Goal: Task Accomplishment & Management: Use online tool/utility

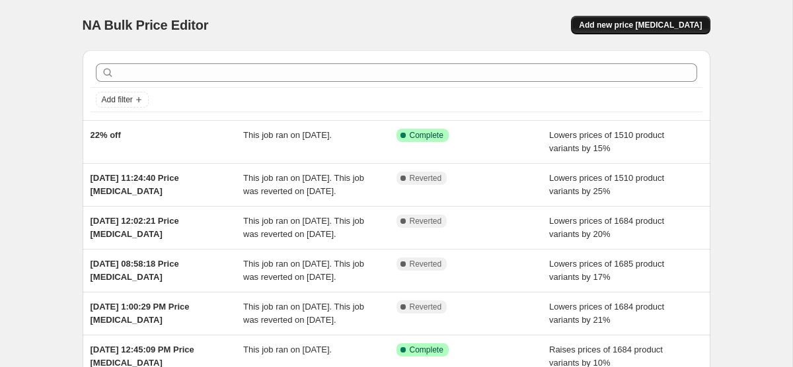
click at [673, 25] on span "Add new price [MEDICAL_DATA]" at bounding box center [640, 25] width 123 height 11
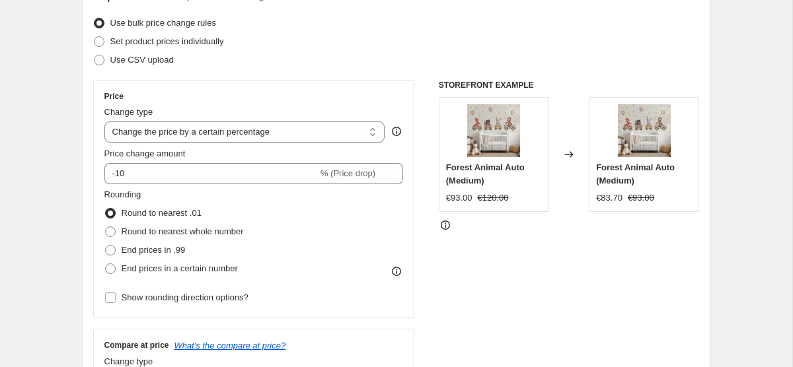
scroll to position [161, 0]
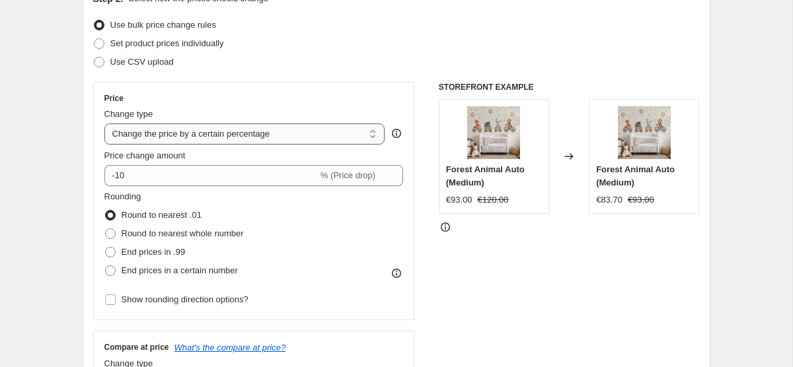
click at [321, 134] on select "Change the price to a certain amount Change the price by a certain amount Chang…" at bounding box center [244, 134] width 281 height 21
click at [104, 124] on select "Change the price to a certain amount Change the price by a certain amount Chang…" at bounding box center [244, 134] width 281 height 21
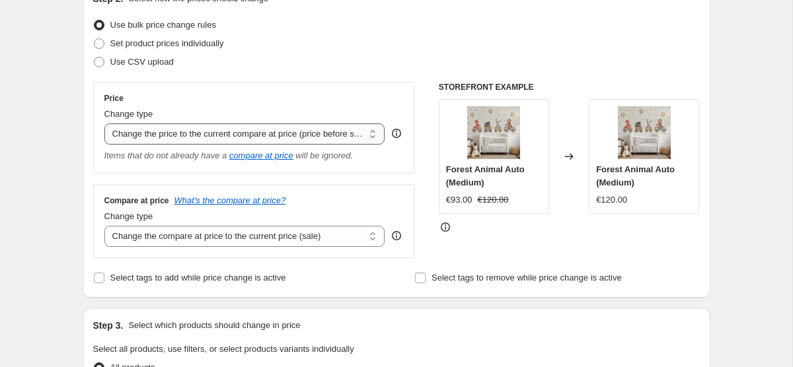
click at [276, 136] on select "Change the price to a certain amount Change the price by a certain amount Chang…" at bounding box center [244, 134] width 281 height 21
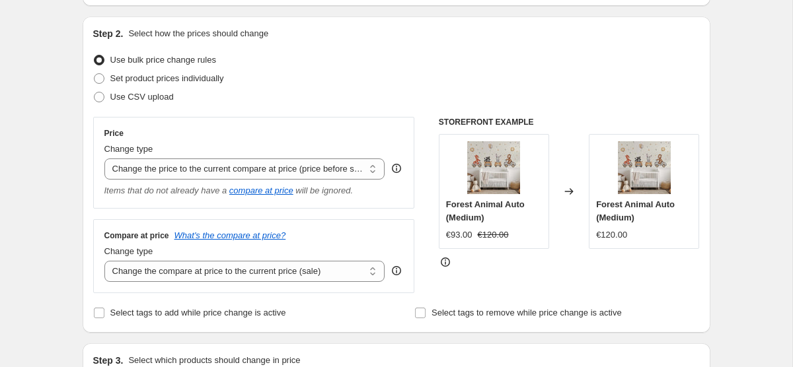
scroll to position [121, 0]
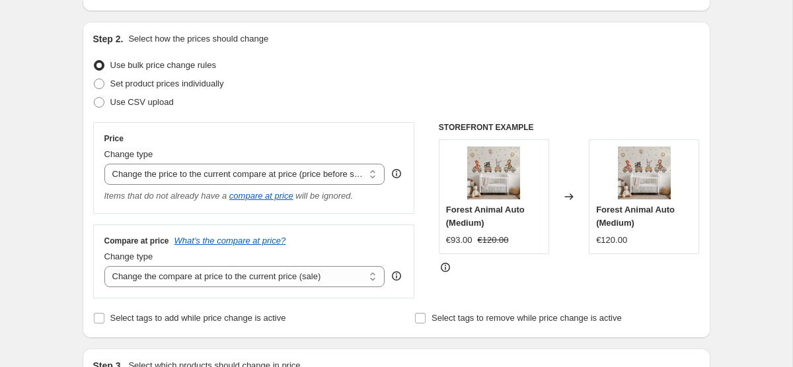
click at [306, 162] on div "Change type Change the price to a certain amount Change the price by a certain …" at bounding box center [244, 166] width 281 height 37
click at [303, 170] on select "Change the price to a certain amount Change the price by a certain amount Chang…" at bounding box center [244, 174] width 281 height 21
select select "percentage"
click at [104, 164] on select "Change the price to a certain amount Change the price by a certain amount Chang…" at bounding box center [244, 174] width 281 height 21
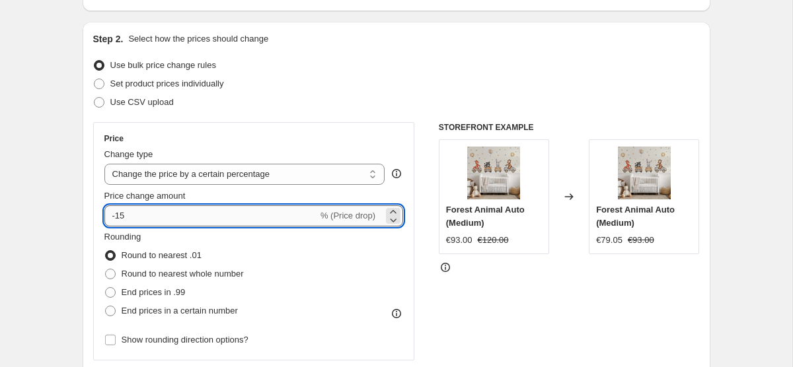
click at [215, 220] on input "-15" at bounding box center [210, 216] width 213 height 21
type input "-10"
click at [449, 303] on div "STOREFRONT EXAMPLE Forest Animal Auto (Medium) €93.00 €120.00 Changed to Forest…" at bounding box center [569, 284] width 261 height 324
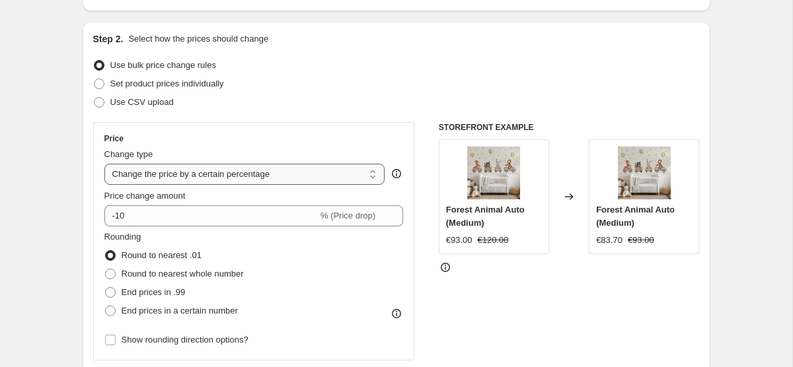
click at [250, 174] on select "Change the price to a certain amount Change the price by a certain amount Chang…" at bounding box center [244, 174] width 281 height 21
click at [268, 165] on select "Change the price to a certain amount Change the price by a certain amount Chang…" at bounding box center [244, 174] width 281 height 21
select select "pcap"
click at [104, 164] on select "Change the price to a certain amount Change the price by a certain amount Chang…" at bounding box center [244, 174] width 281 height 21
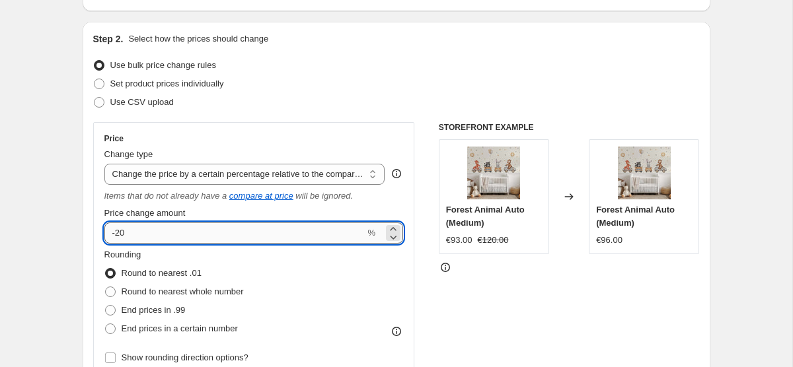
click at [237, 231] on input "-20" at bounding box center [234, 233] width 261 height 21
type input "-2"
click at [634, 318] on div "STOREFRONT EXAMPLE Forest Animal Auto (Medium) €93.00 €120.00 Changed to Forest…" at bounding box center [569, 292] width 261 height 341
click at [296, 237] on input "-10" at bounding box center [234, 233] width 261 height 21
type input "-15"
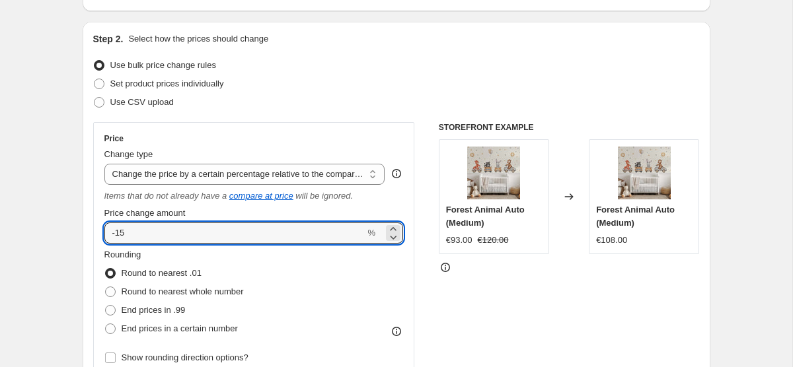
click at [490, 300] on div "STOREFRONT EXAMPLE Forest Animal Auto (Medium) €93.00 €120.00 Changed to Forest…" at bounding box center [569, 292] width 261 height 341
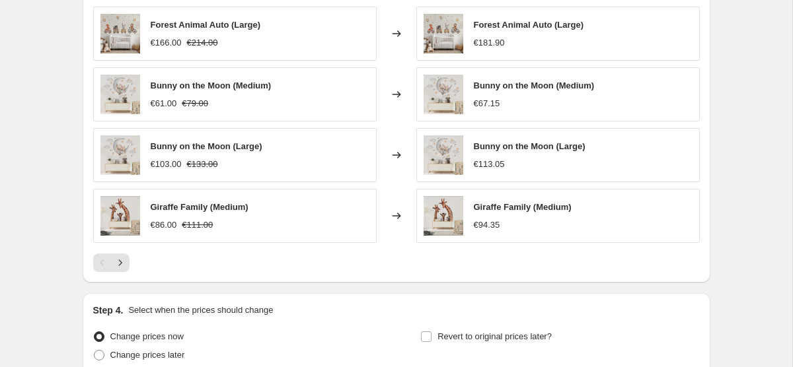
scroll to position [971, 0]
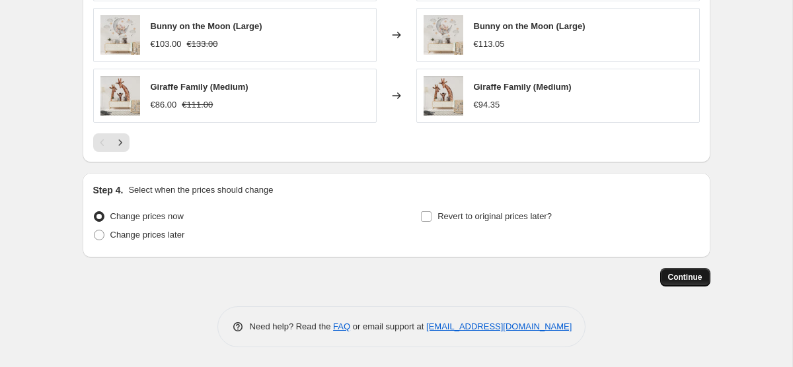
click at [678, 284] on button "Continue" at bounding box center [685, 277] width 50 height 19
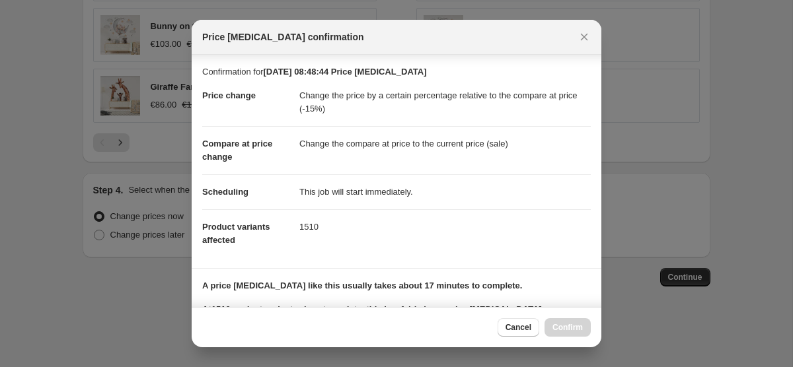
scroll to position [194, 0]
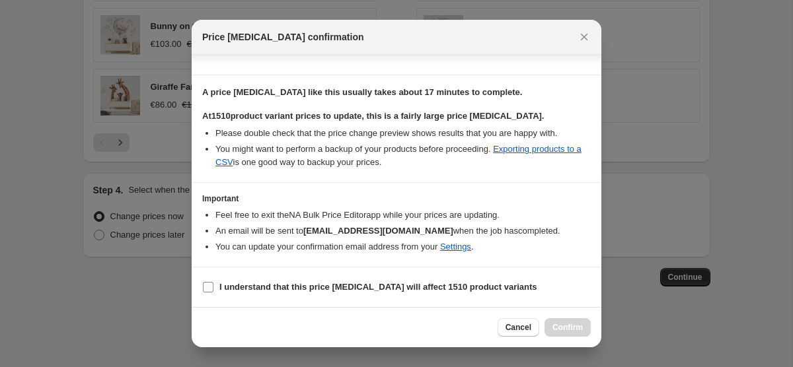
click at [253, 293] on label "I understand that this price [MEDICAL_DATA] will affect 1510 product variants" at bounding box center [369, 287] width 335 height 19
click at [213, 293] on input "I understand that this price [MEDICAL_DATA] will affect 1510 product variants" at bounding box center [208, 287] width 11 height 11
checkbox input "true"
click at [561, 328] on span "Confirm" at bounding box center [568, 328] width 30 height 11
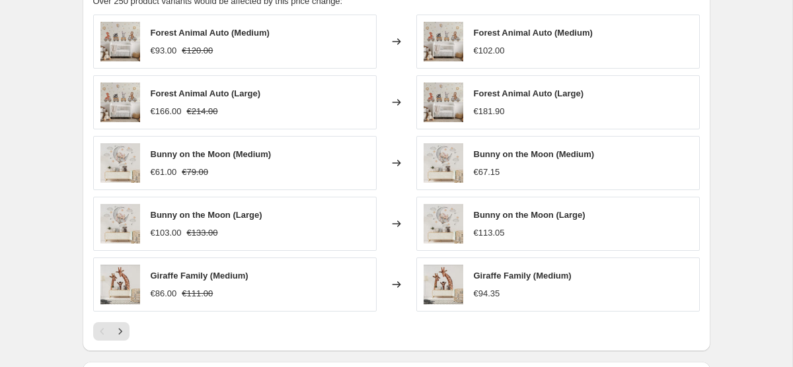
scroll to position [881, 0]
